Goal: Information Seeking & Learning: Find specific page/section

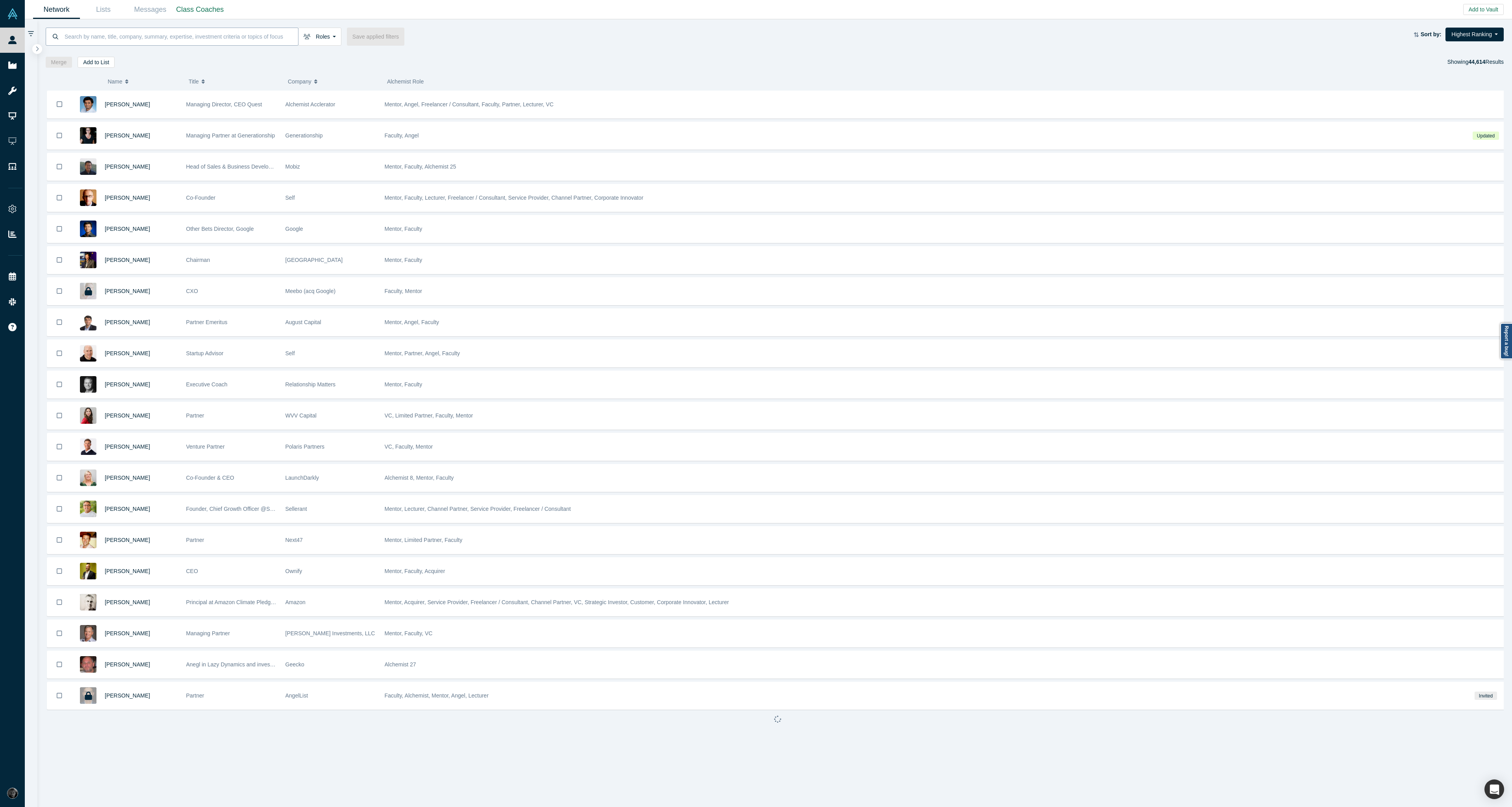
click at [103, 39] on input at bounding box center [181, 36] width 234 height 19
paste input "SellWiser"
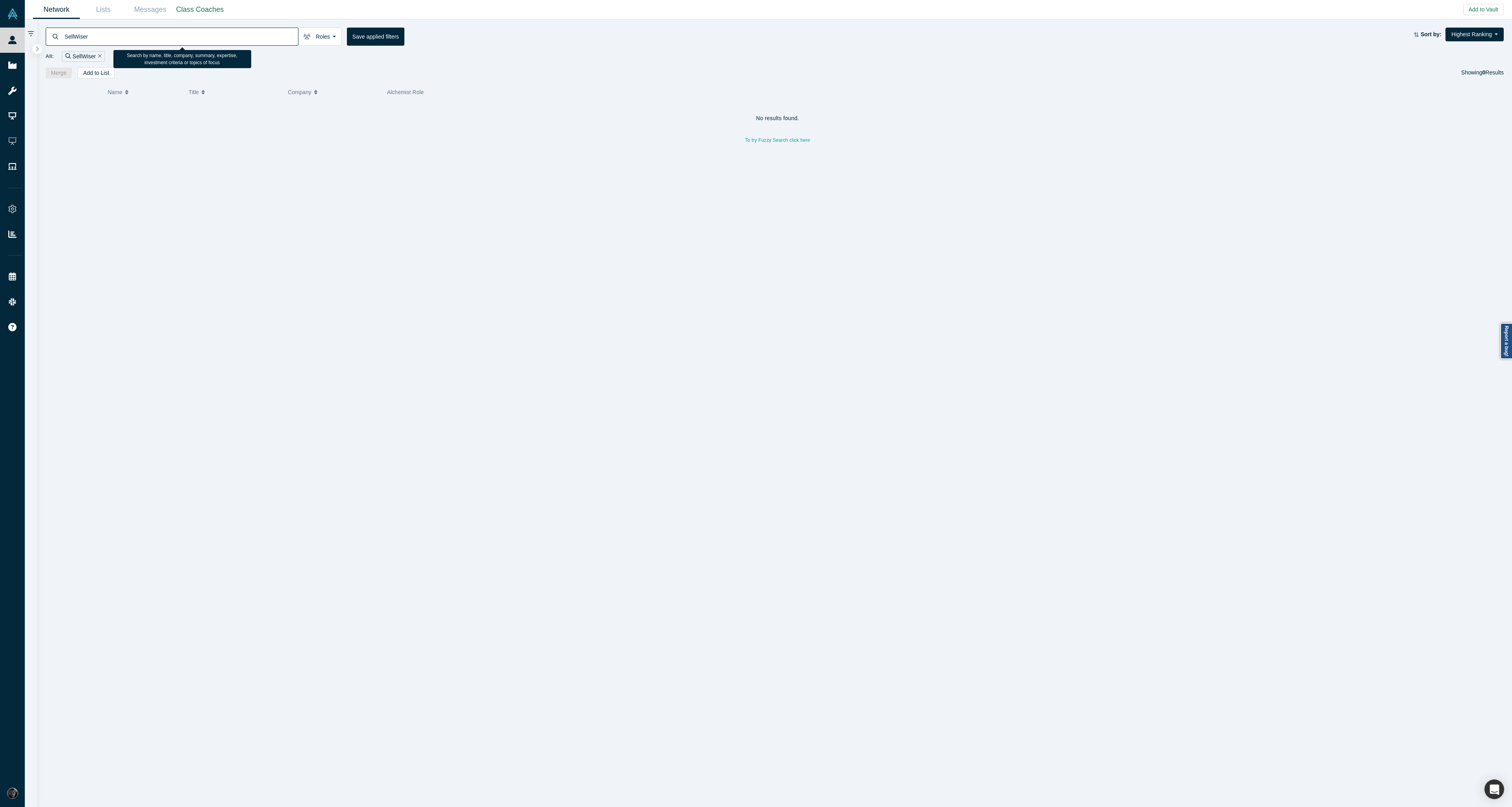
click at [183, 32] on input "SellWiser" at bounding box center [181, 36] width 234 height 19
paste input "Uttomy"
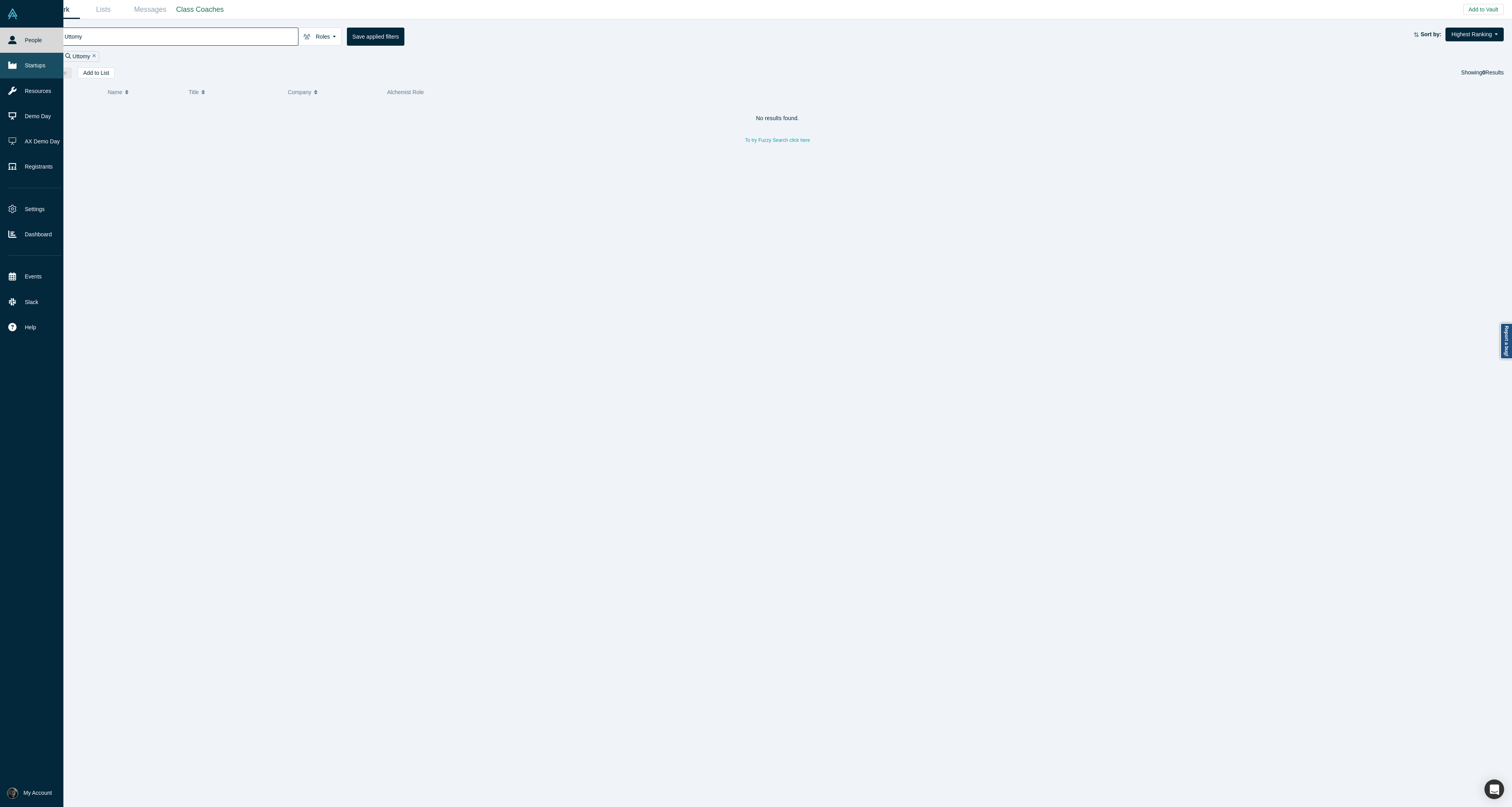
type input "Uttomy"
click at [18, 60] on link "Startups" at bounding box center [35, 65] width 69 height 25
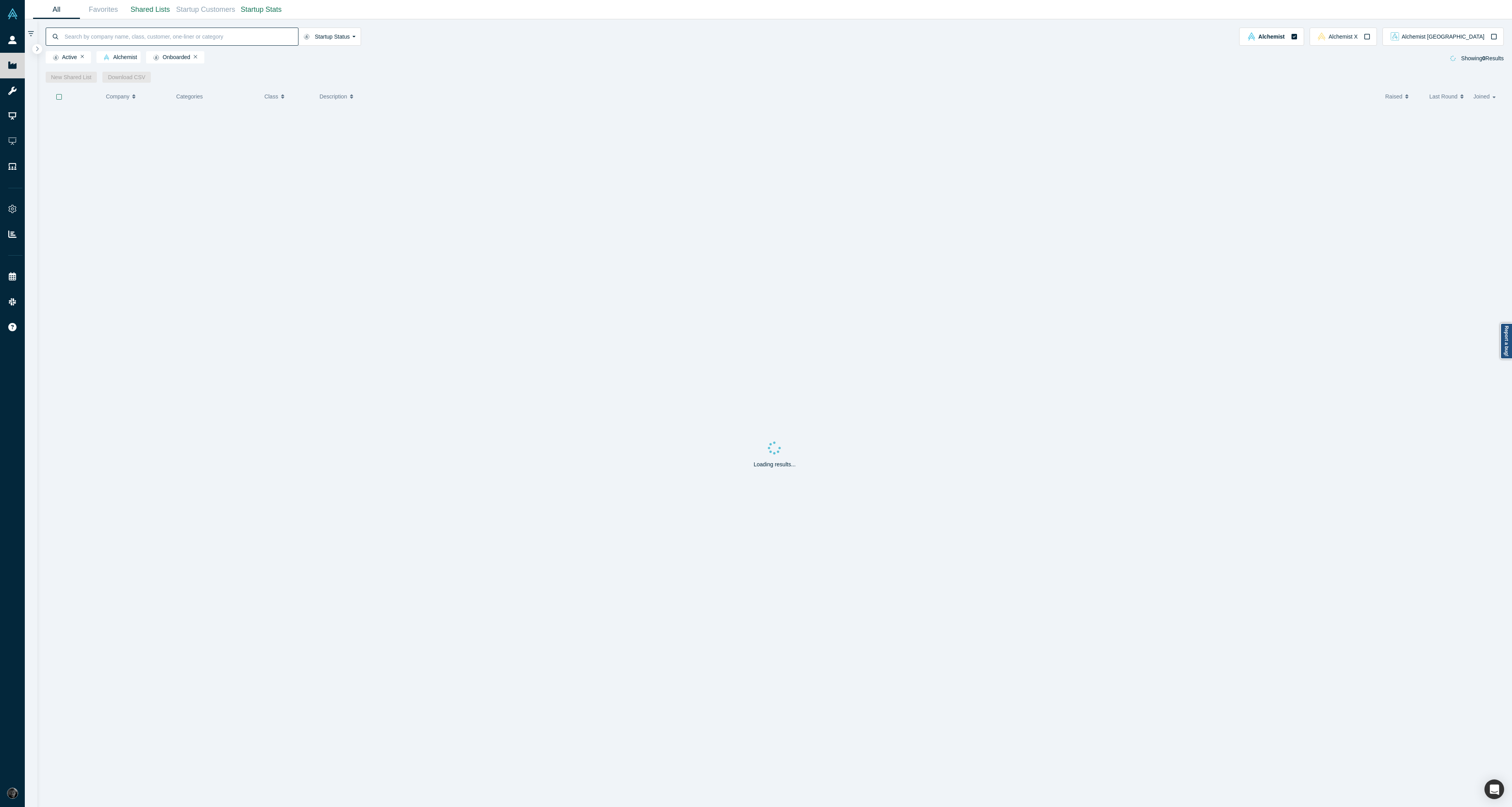
click at [116, 36] on input at bounding box center [181, 36] width 234 height 19
click at [112, 34] on input "Uttomy" at bounding box center [181, 36] width 234 height 19
paste input "SellWiser"
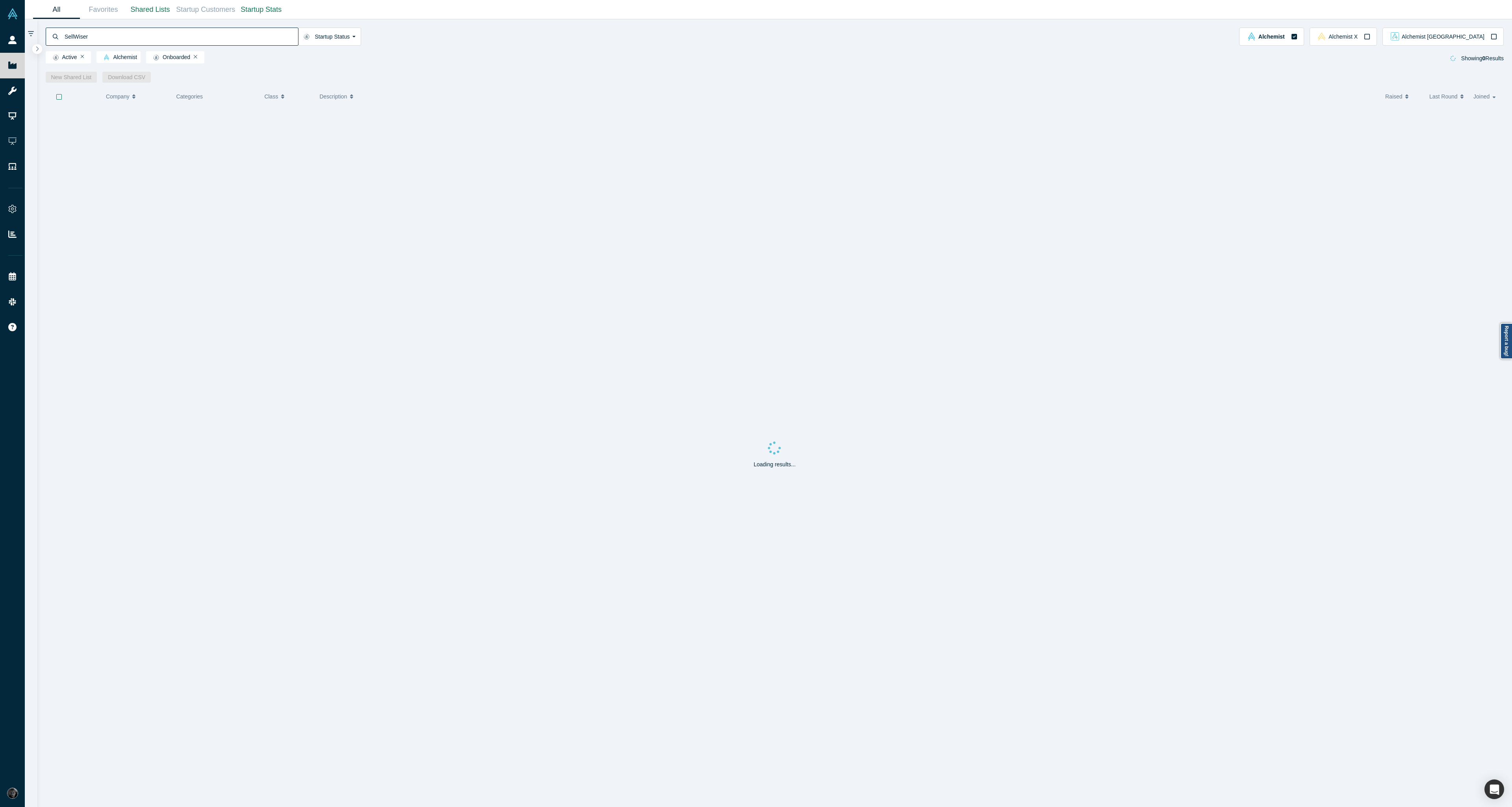
type input "SellWiser"
click at [63, 39] on div "SellWiser" at bounding box center [172, 36] width 253 height 18
click at [1297, 39] on icon "button" at bounding box center [1294, 36] width 5 height 5
click at [1370, 38] on icon "button" at bounding box center [1367, 36] width 6 height 6
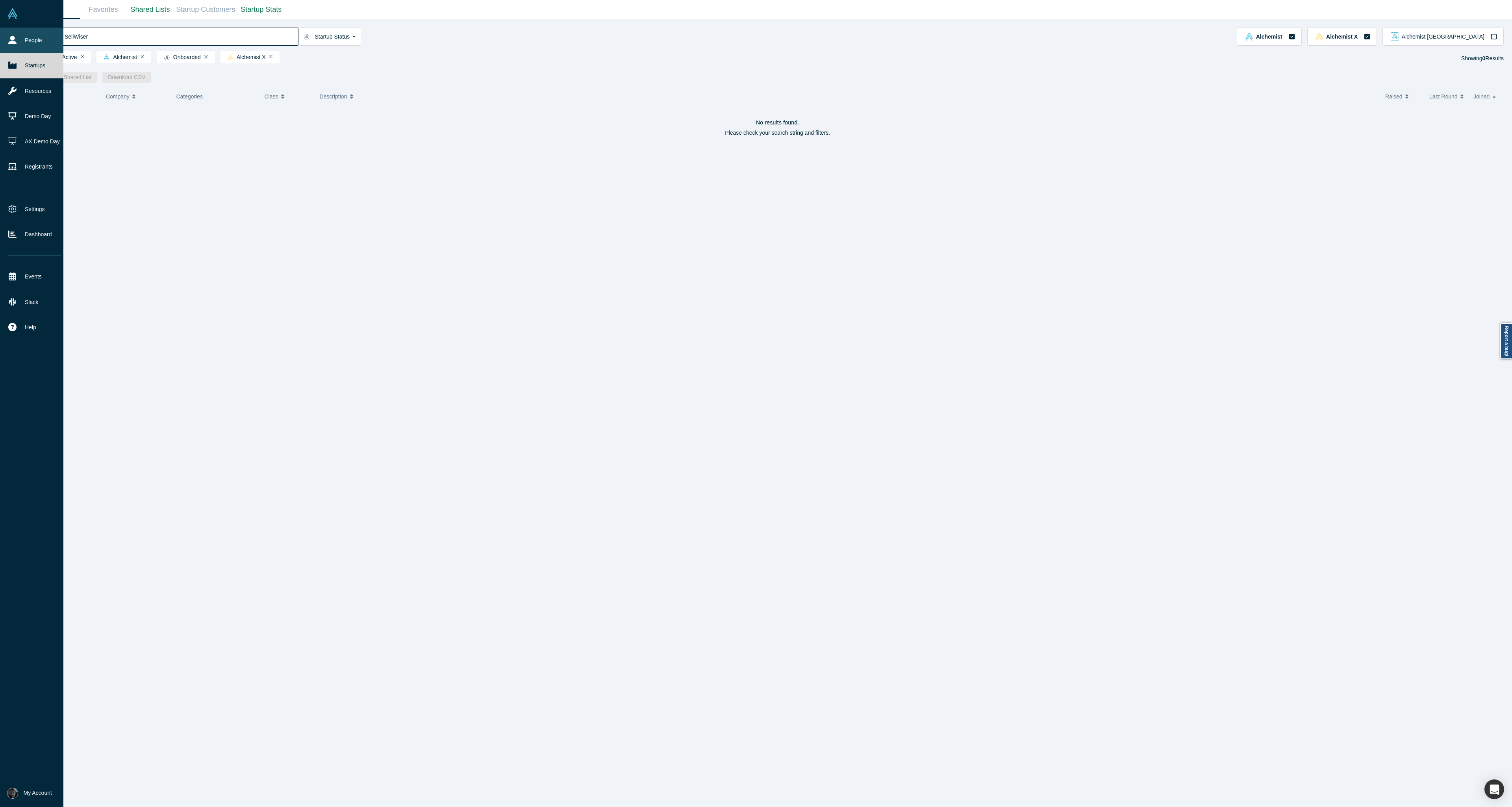
click at [15, 40] on icon at bounding box center [12, 40] width 8 height 8
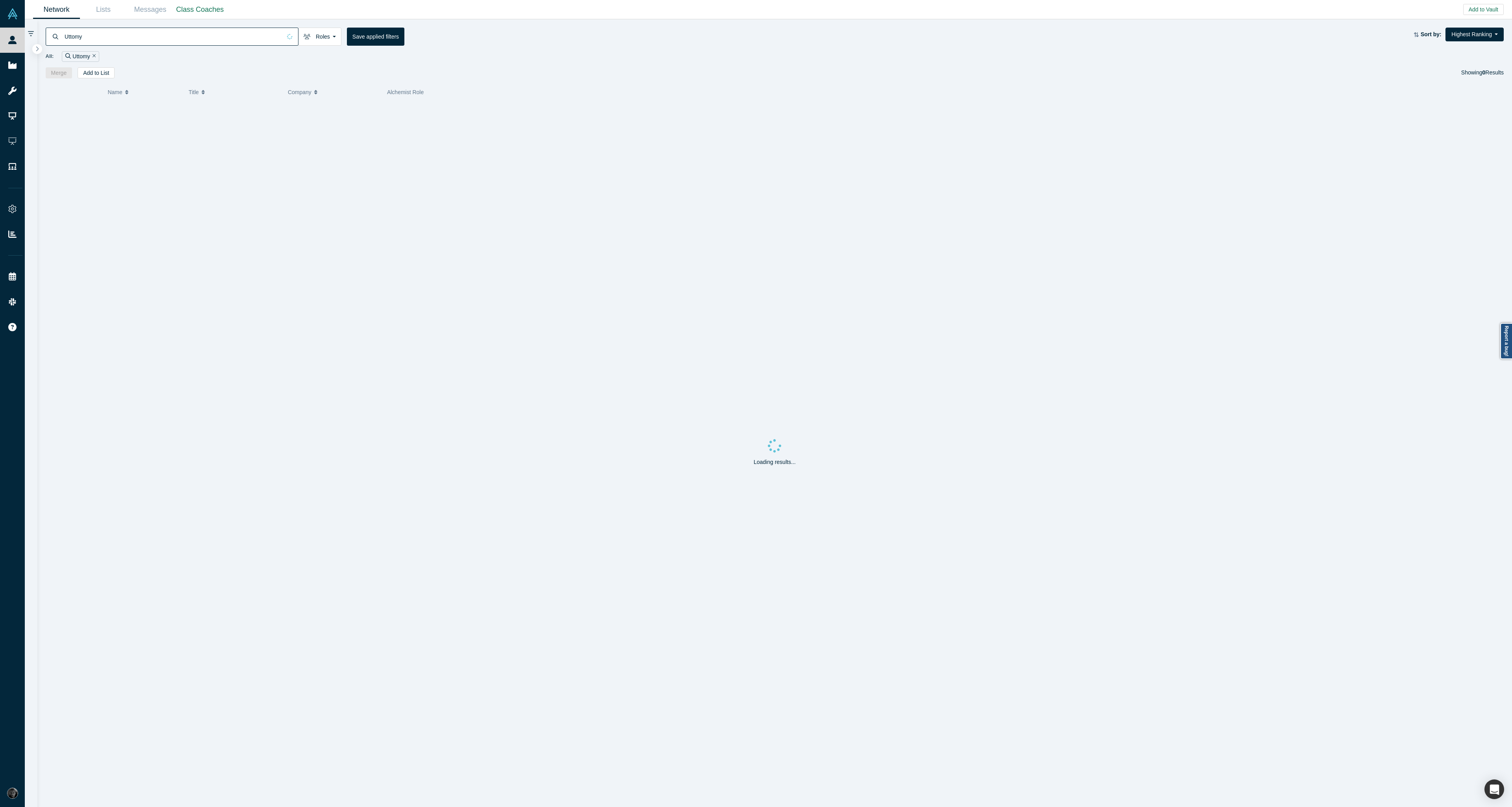
click at [102, 35] on input "Uttomy" at bounding box center [173, 36] width 218 height 19
type input "[EMAIL_ADDRESS][PERSON_NAME][DOMAIN_NAME]"
click at [176, 113] on div "[PERSON_NAME]" at bounding box center [141, 115] width 73 height 27
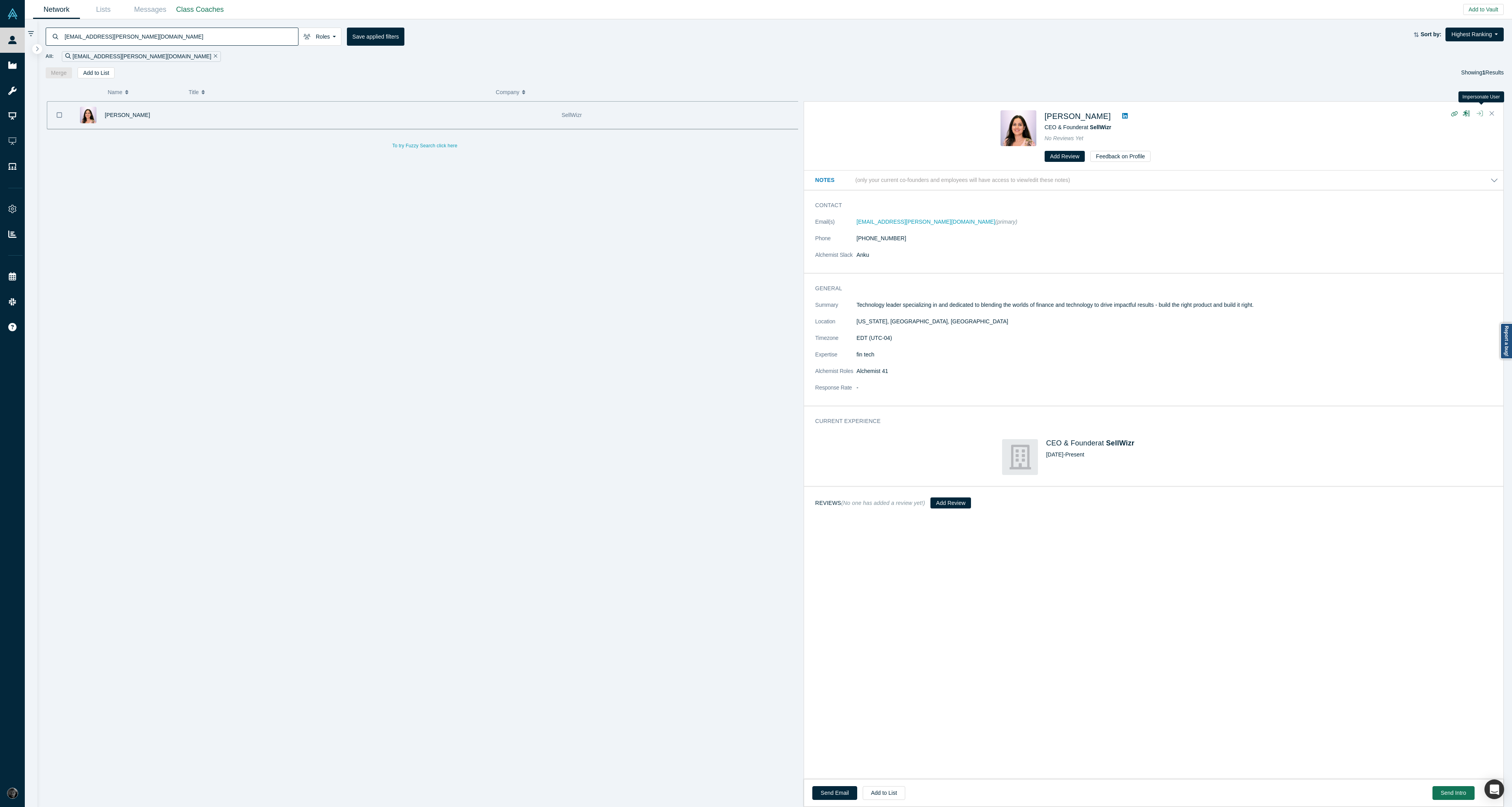
click at [1481, 114] on icon "button" at bounding box center [1480, 113] width 6 height 6
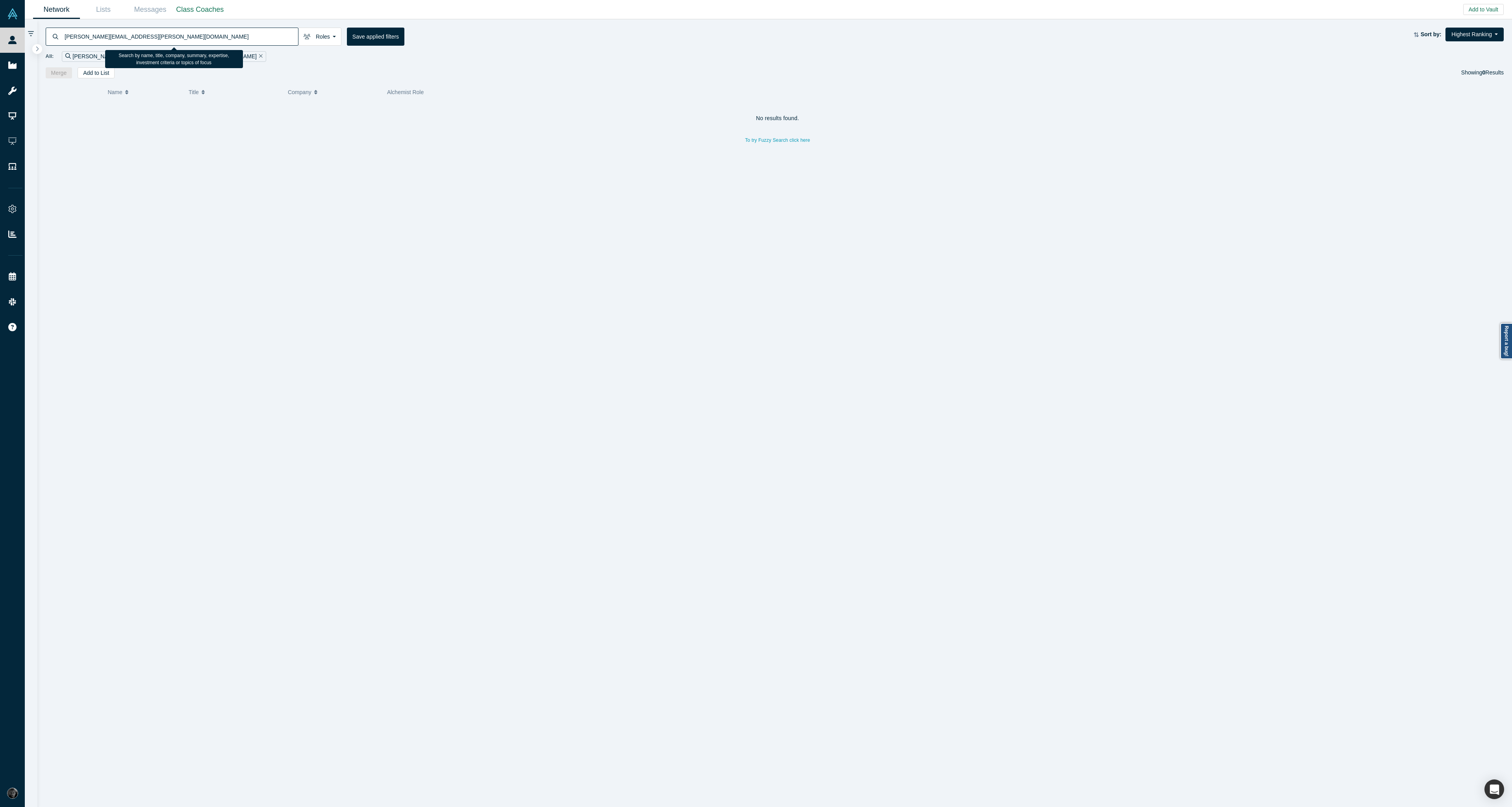
type input "vivek.sehgal@sellwizr.com"
click at [175, 120] on div "Vivek Sehgal" at bounding box center [141, 115] width 73 height 27
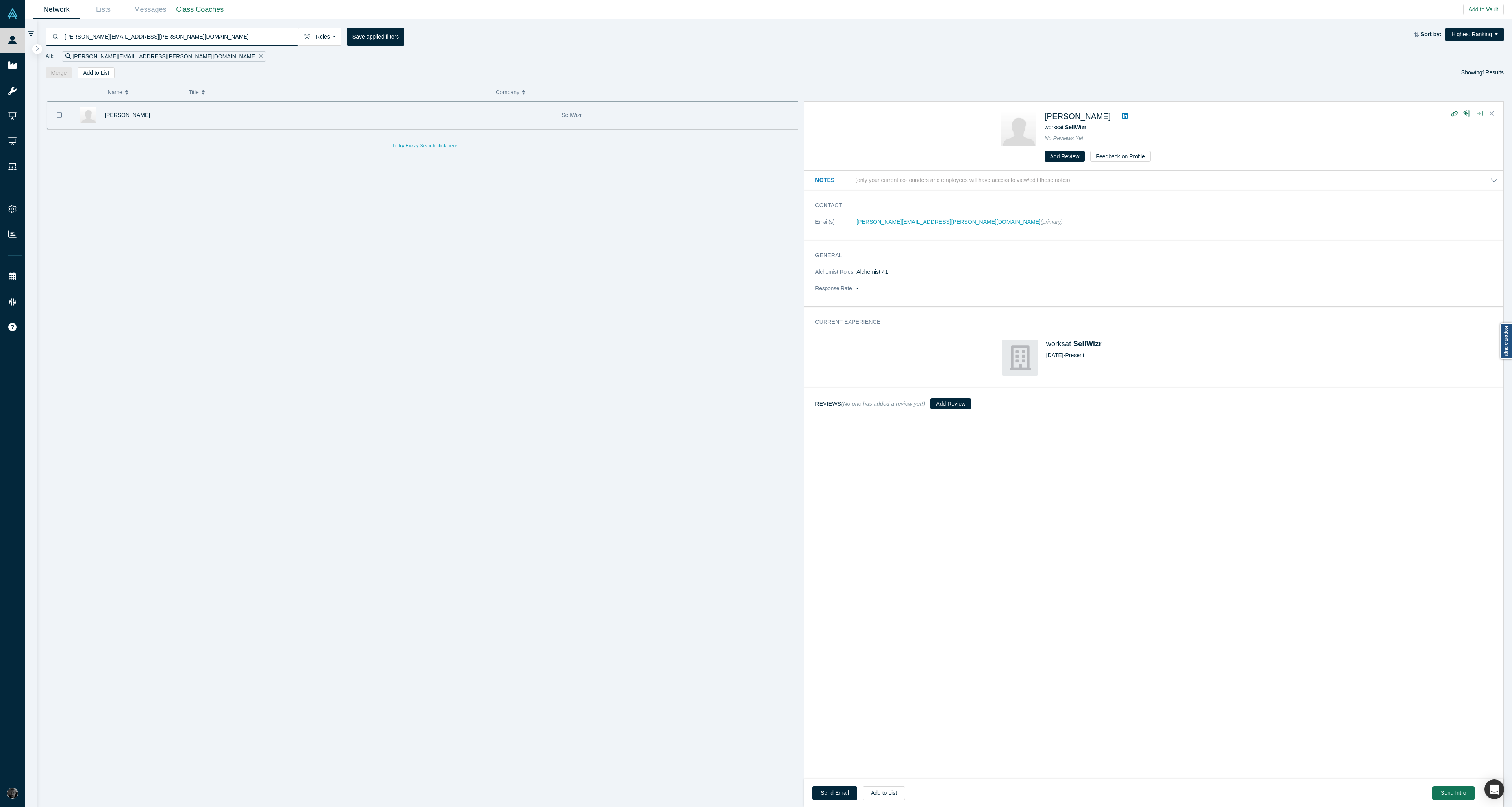
click at [1481, 113] on icon "button" at bounding box center [1480, 113] width 6 height 6
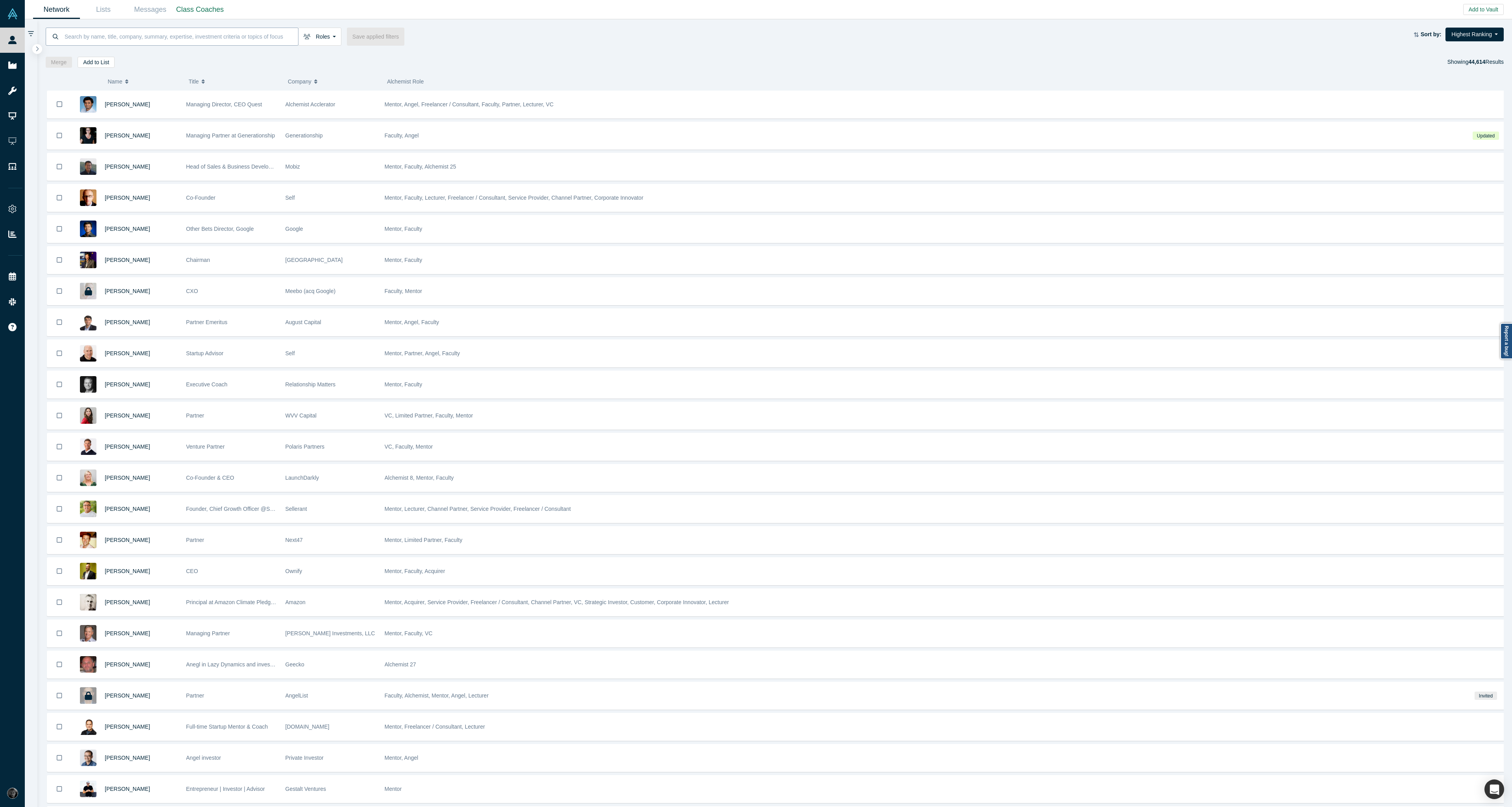
click at [129, 32] on input at bounding box center [181, 36] width 234 height 19
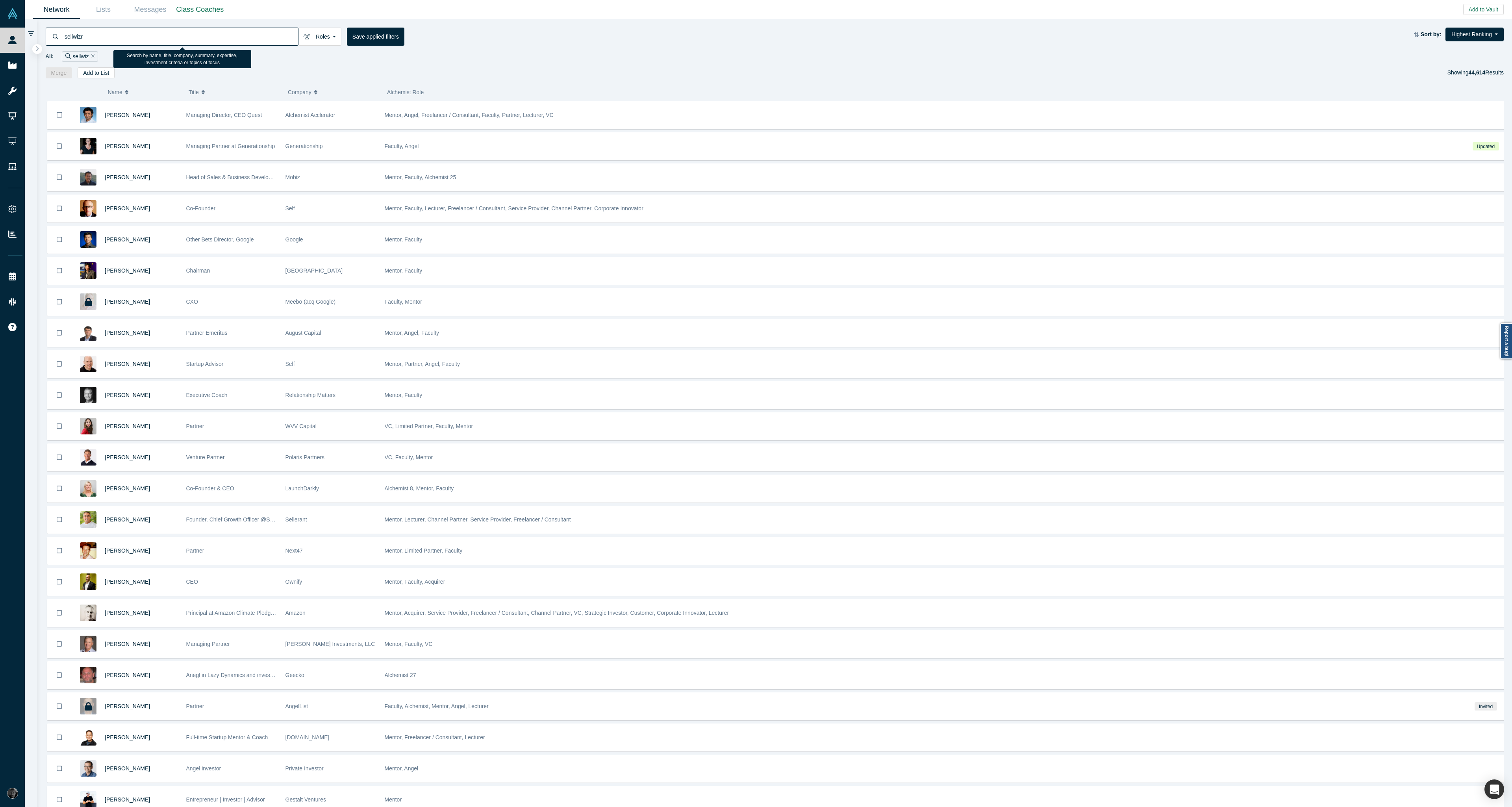
type input "sellwizr"
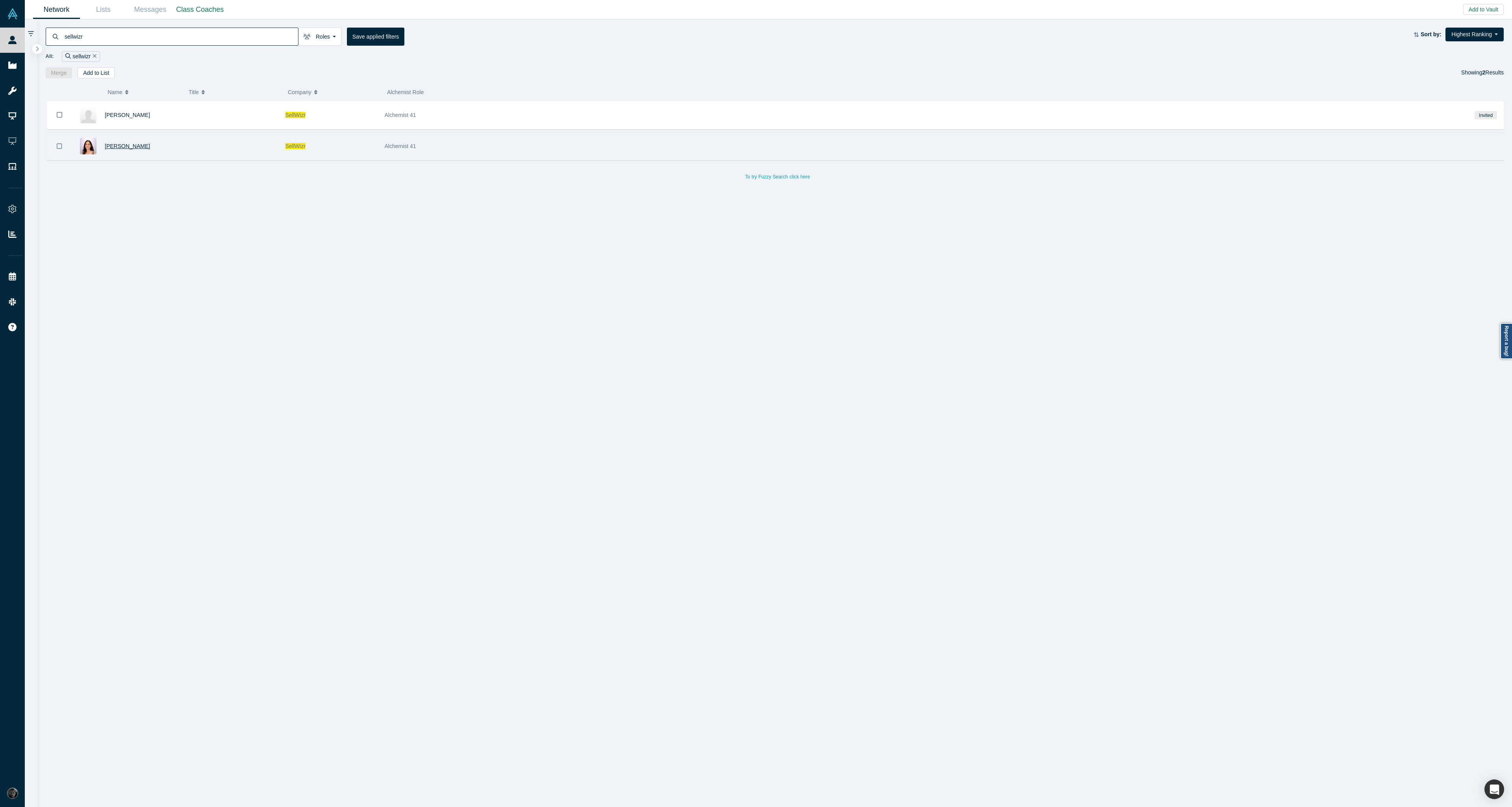
click at [122, 147] on span "[PERSON_NAME]" at bounding box center [127, 146] width 45 height 6
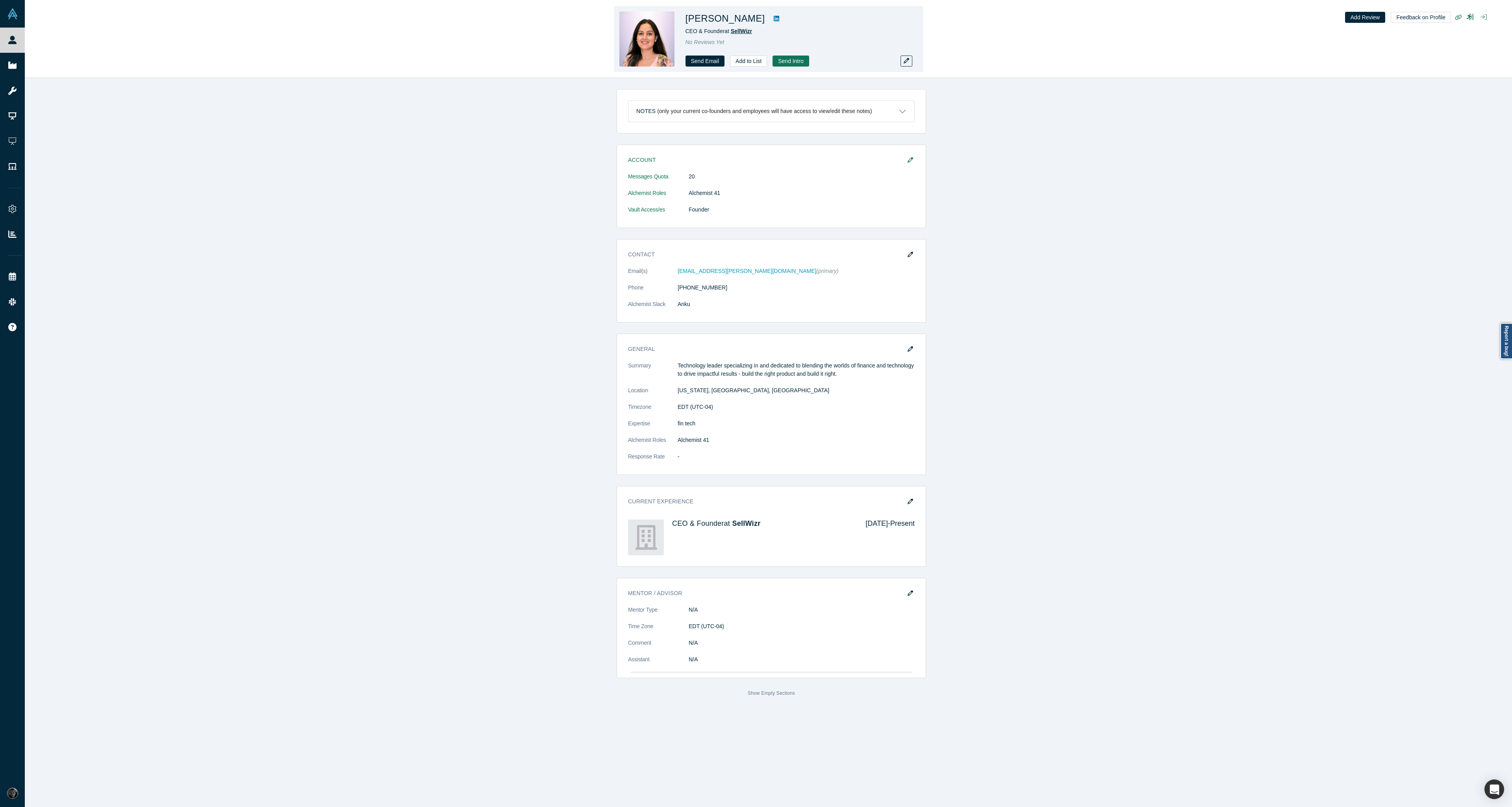
click at [742, 31] on span "SellWizr" at bounding box center [741, 31] width 21 height 6
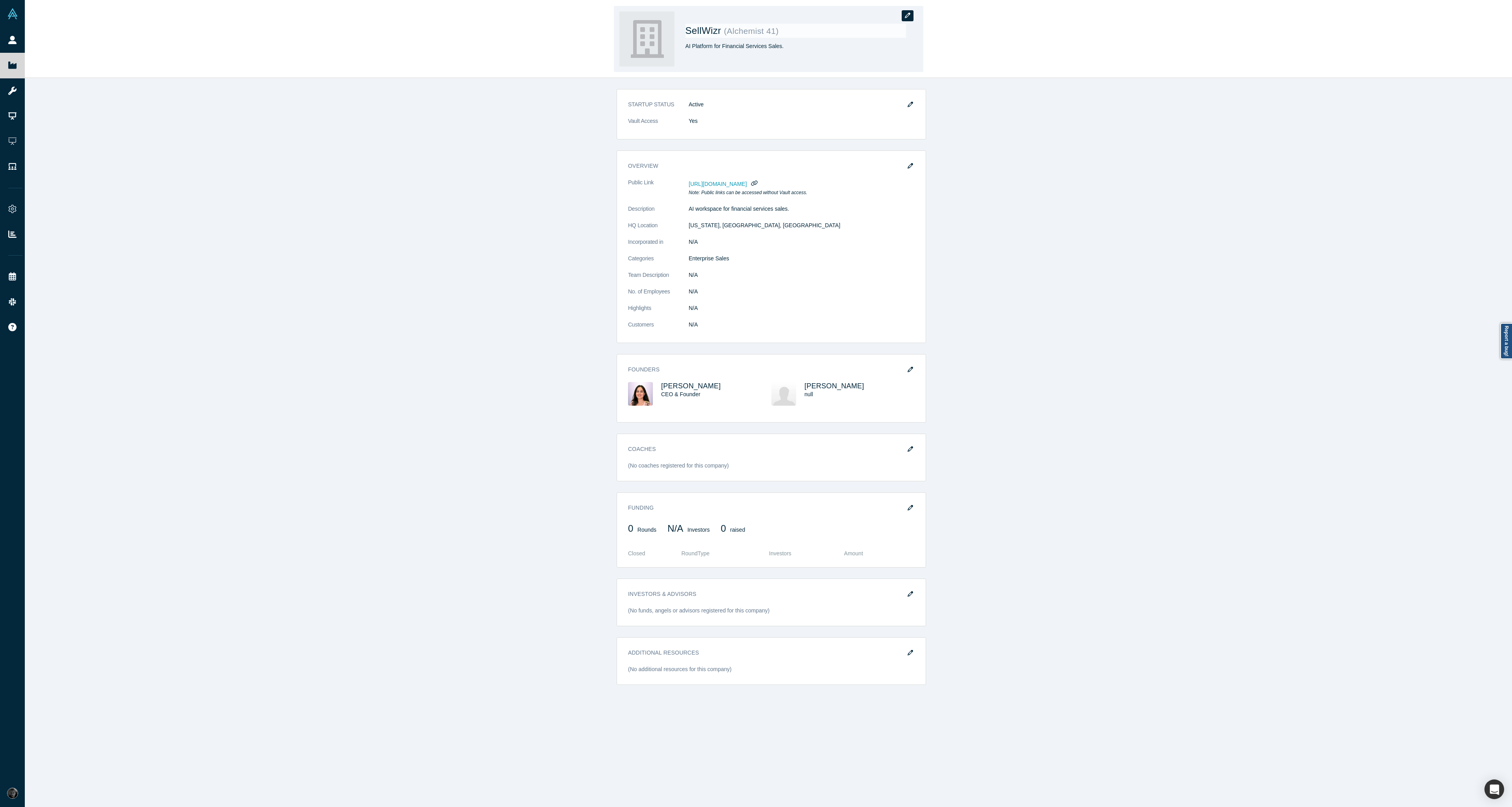
click at [905, 16] on icon "button" at bounding box center [907, 15] width 5 height 5
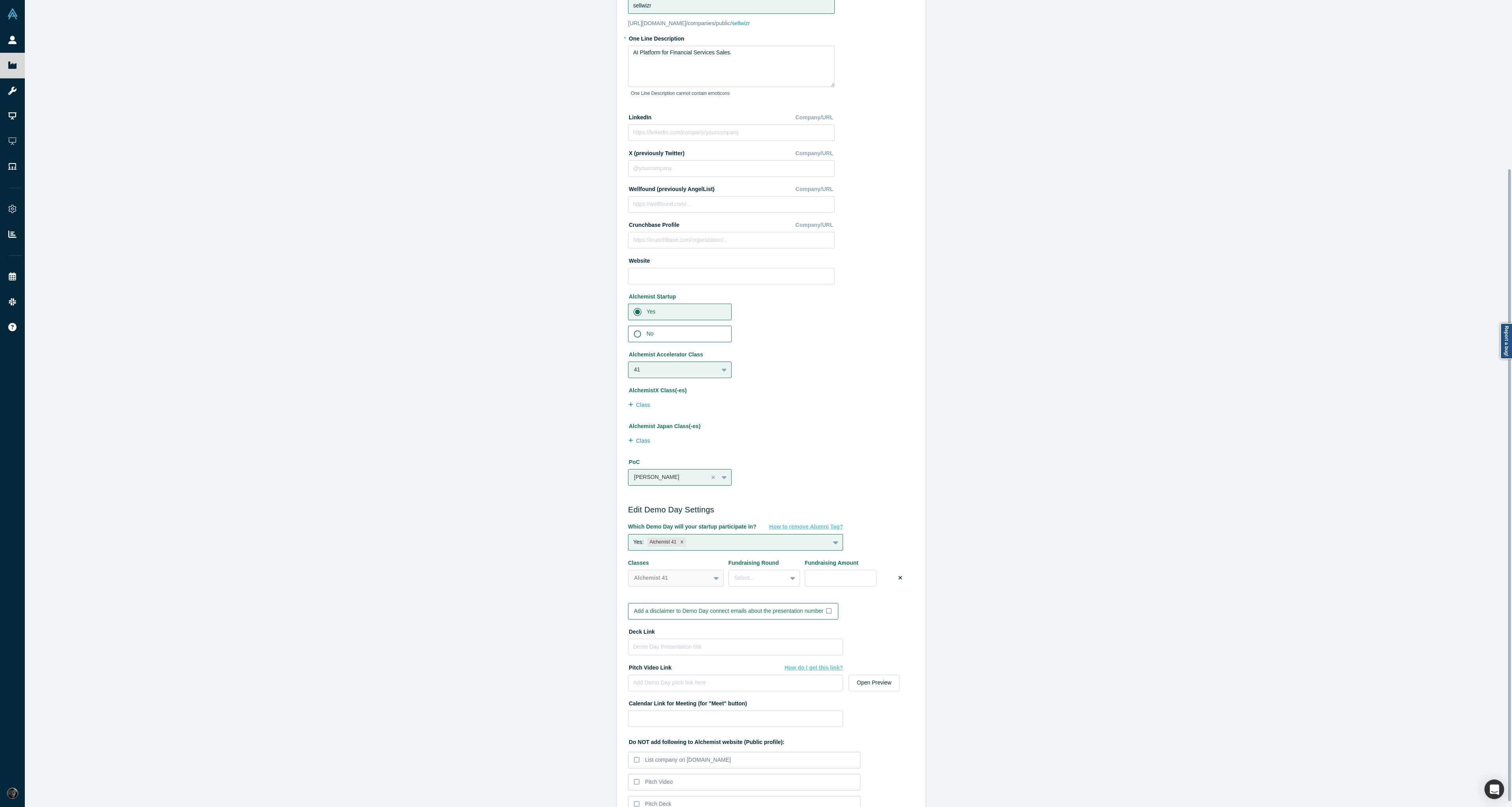
scroll to position [221, 0]
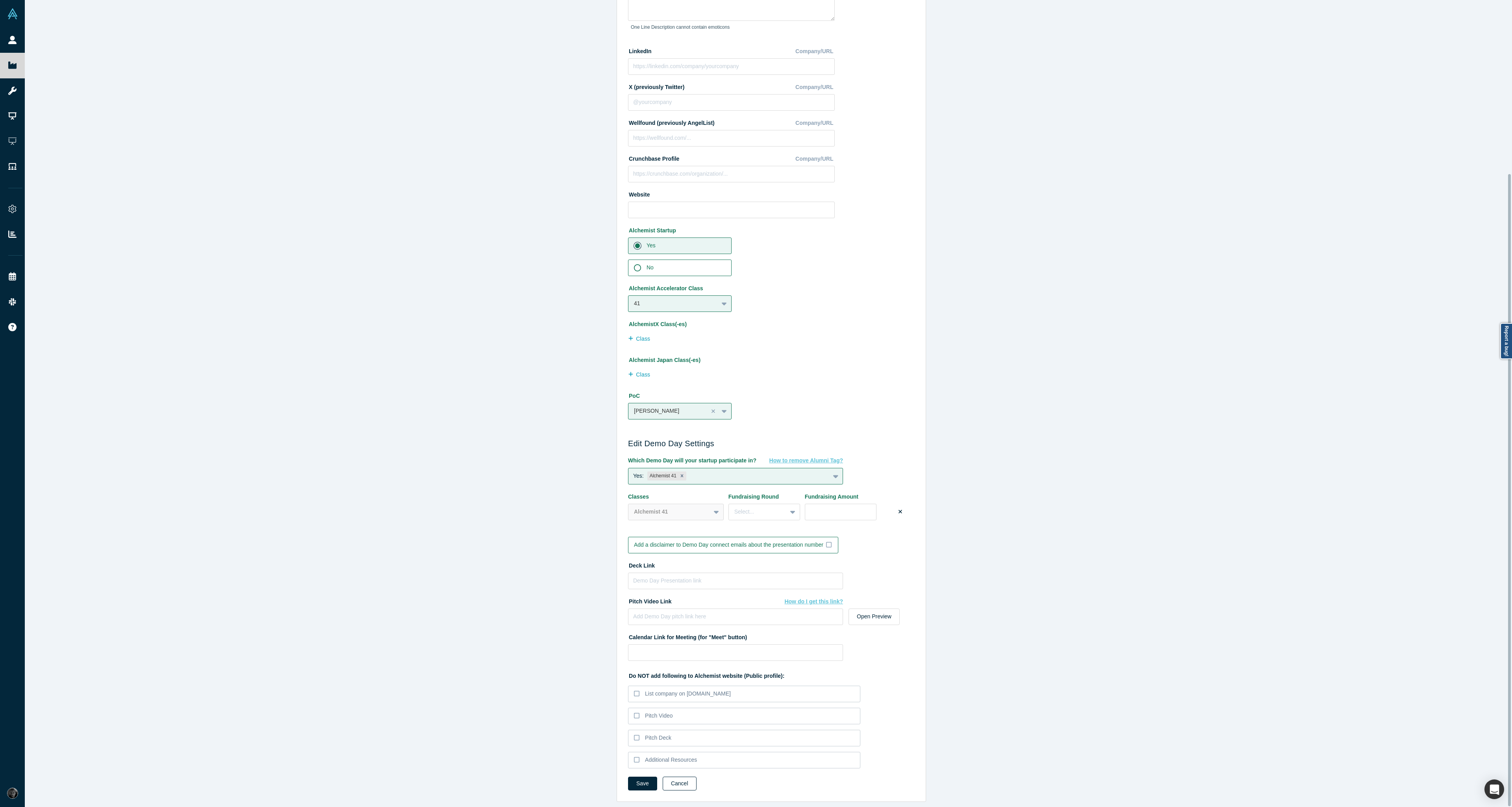
click at [692, 778] on button "Cancel" at bounding box center [680, 783] width 34 height 13
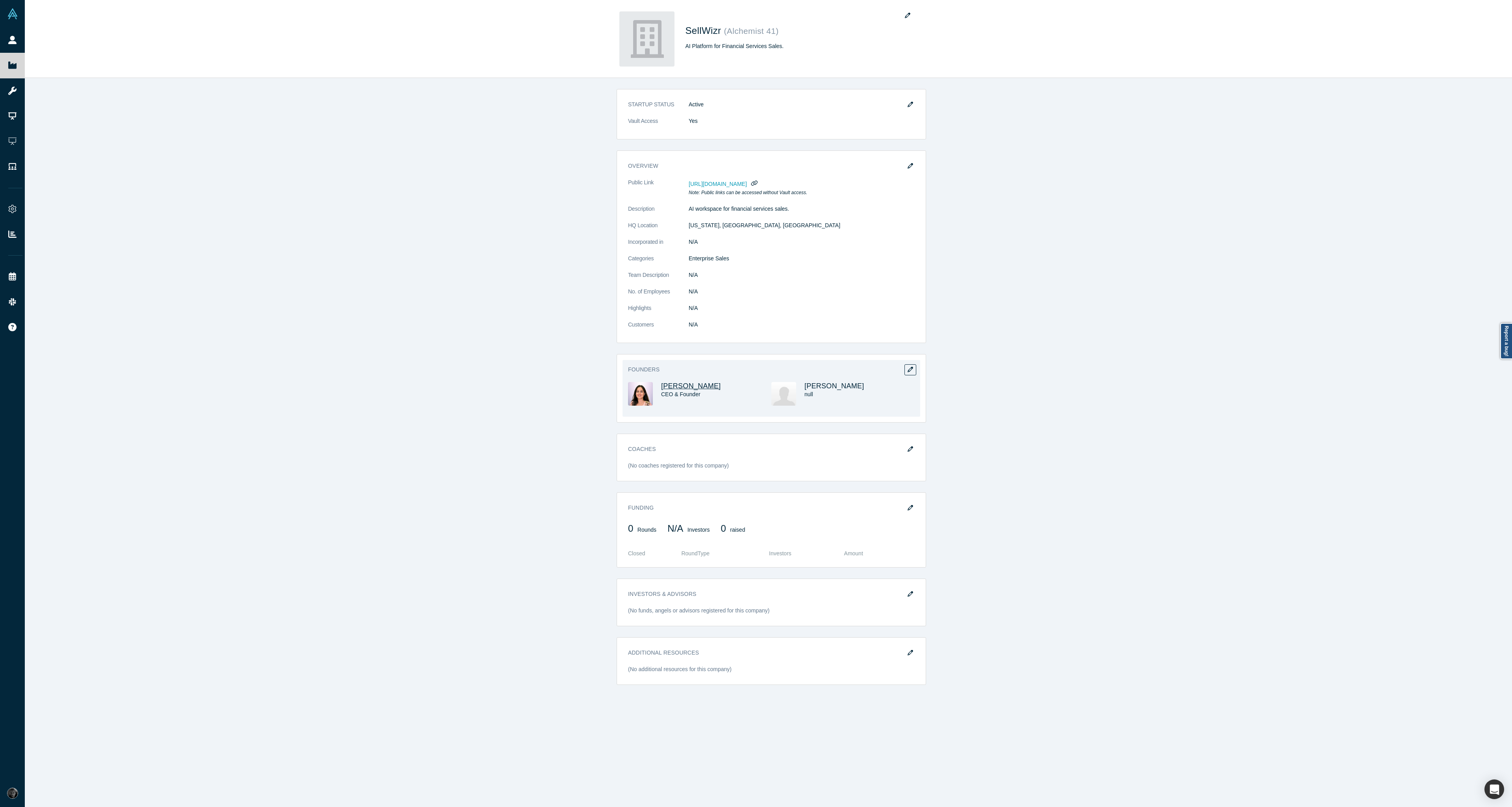
click at [677, 385] on span "[PERSON_NAME]" at bounding box center [691, 386] width 60 height 8
